Goal: Task Accomplishment & Management: Use online tool/utility

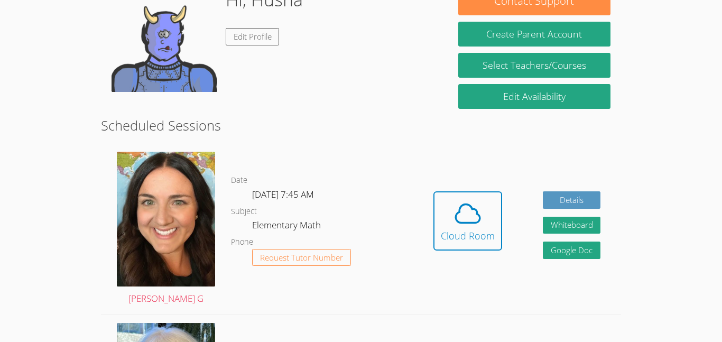
scroll to position [191, 0]
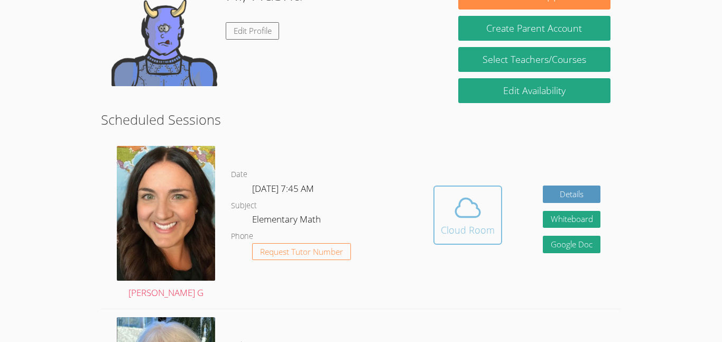
click at [464, 190] on button "Cloud Room" at bounding box center [468, 215] width 69 height 59
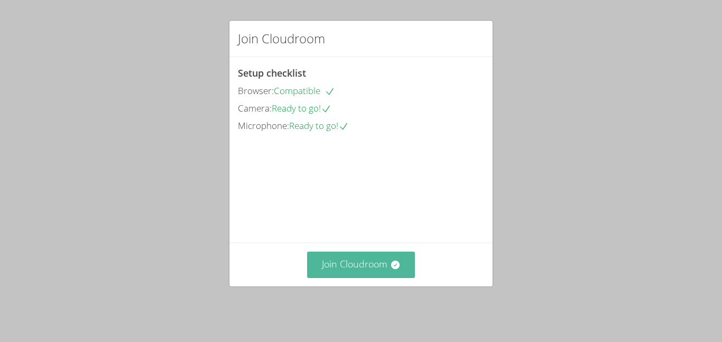
click at [338, 267] on button "Join Cloudroom" at bounding box center [361, 265] width 108 height 26
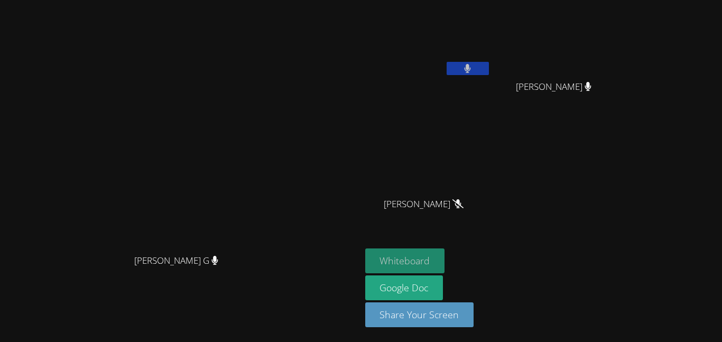
click at [445, 252] on button "Whiteboard" at bounding box center [405, 261] width 80 height 25
click at [445, 260] on button "Whiteboard" at bounding box center [405, 261] width 80 height 25
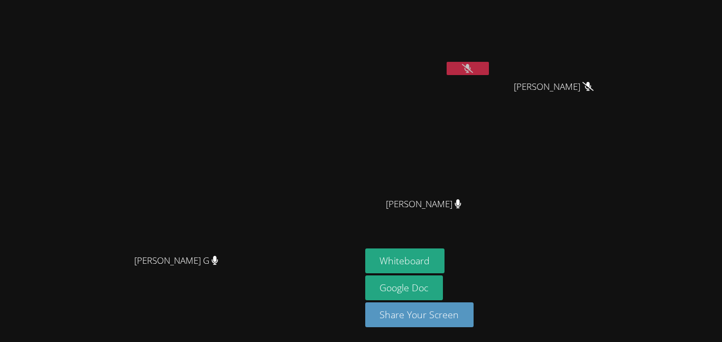
click at [473, 64] on icon at bounding box center [467, 68] width 11 height 9
click at [489, 71] on button at bounding box center [468, 68] width 42 height 13
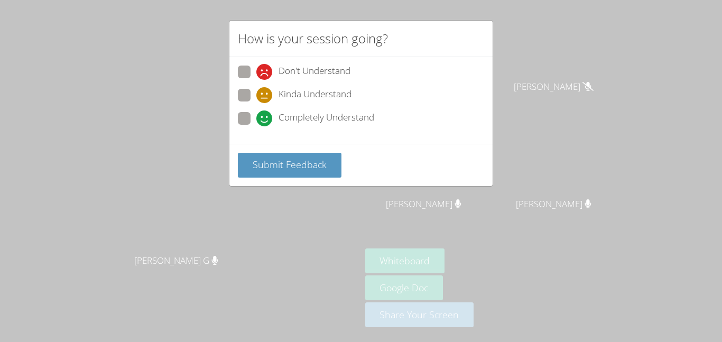
click at [257, 126] on span at bounding box center [257, 126] width 0 height 0
click at [257, 115] on input "Completely Understand" at bounding box center [261, 116] width 9 height 9
radio input "true"
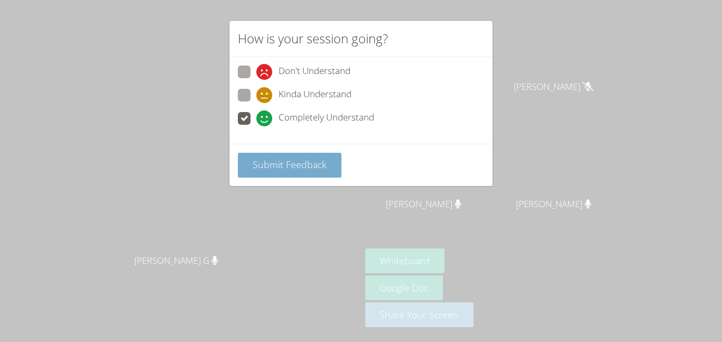
click at [271, 165] on span "Submit Feedback" at bounding box center [290, 164] width 74 height 13
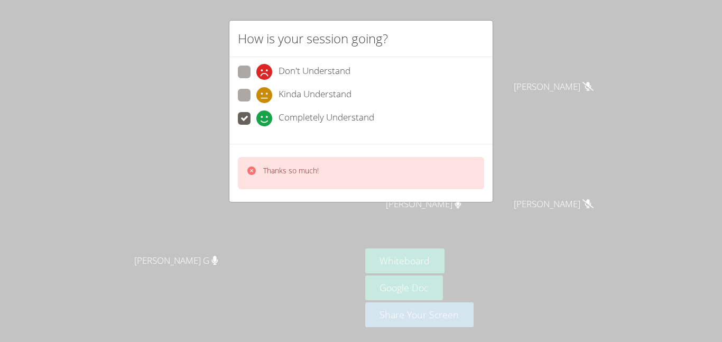
click at [272, 171] on p "Thanks so much!" at bounding box center [291, 171] width 56 height 11
drag, startPoint x: 264, startPoint y: 173, endPoint x: 256, endPoint y: 173, distance: 8.5
click at [256, 173] on div "Thanks so much!" at bounding box center [282, 173] width 72 height 15
click at [255, 173] on icon at bounding box center [251, 171] width 11 height 11
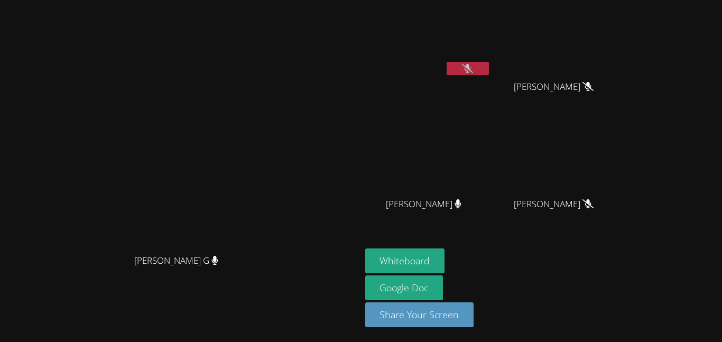
click at [489, 71] on button at bounding box center [468, 68] width 42 height 13
click at [489, 72] on button at bounding box center [468, 68] width 42 height 13
click at [473, 68] on icon at bounding box center [467, 68] width 11 height 9
click at [471, 68] on icon at bounding box center [468, 68] width 6 height 9
click at [471, 66] on icon at bounding box center [468, 68] width 6 height 9
